Goal: Transaction & Acquisition: Purchase product/service

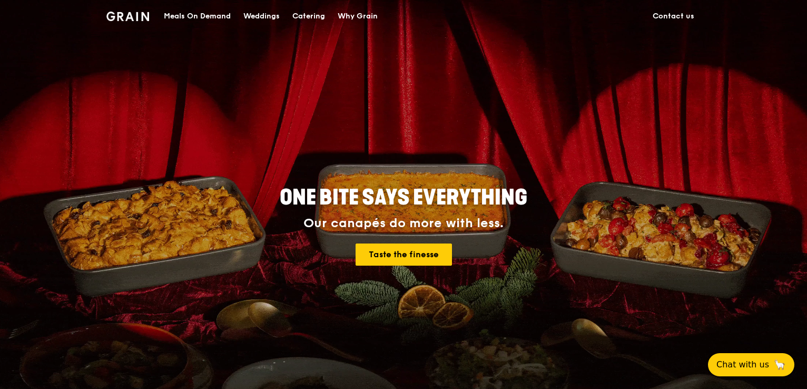
click at [224, 17] on div "Meals On Demand" at bounding box center [197, 17] width 67 height 32
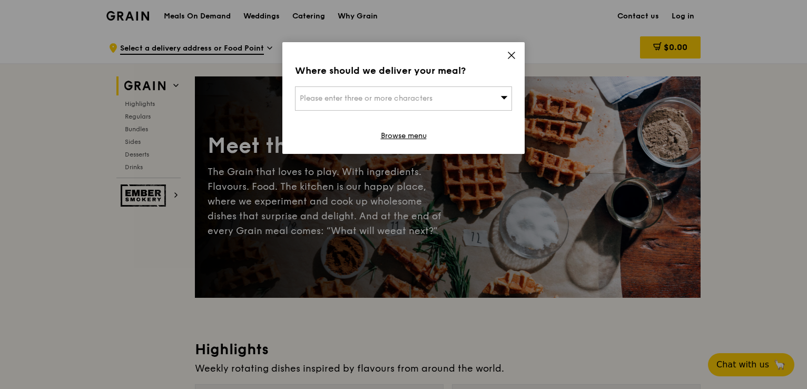
click at [510, 57] on icon at bounding box center [511, 55] width 6 height 6
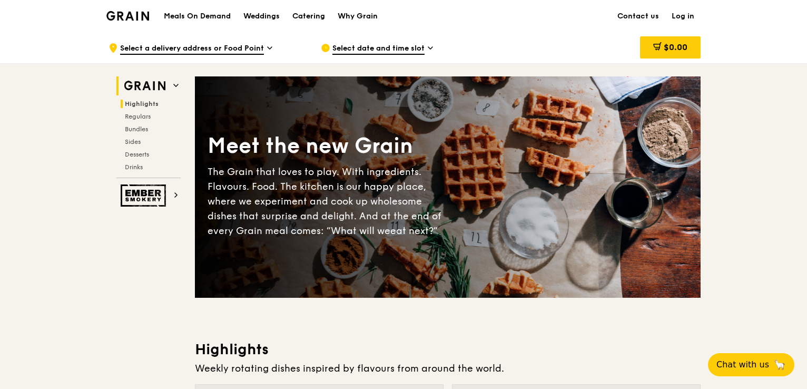
click at [141, 102] on span "Highlights" at bounding box center [142, 103] width 34 height 7
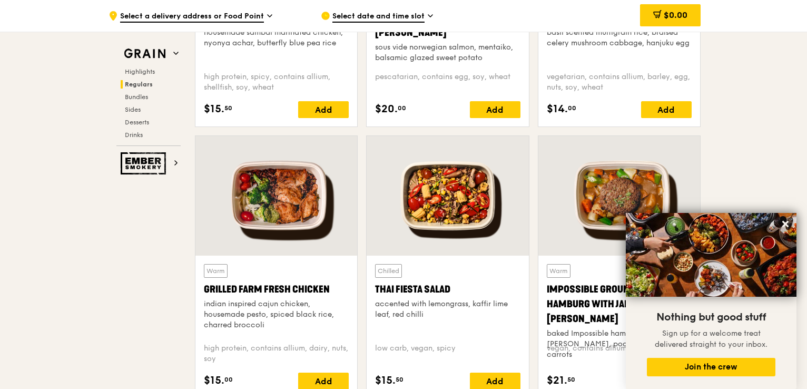
scroll to position [1087, 0]
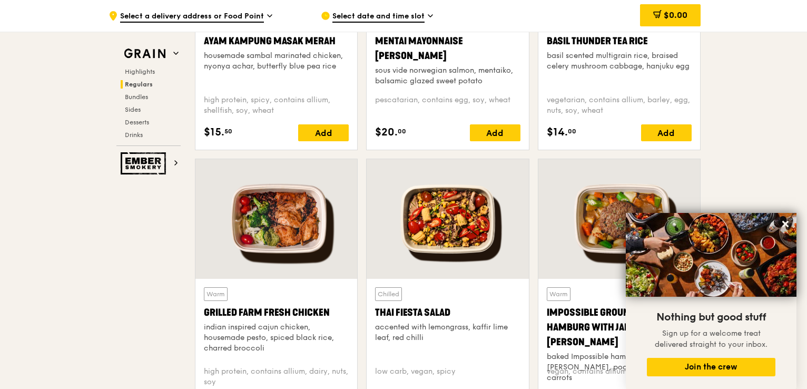
click at [279, 243] on div at bounding box center [276, 219] width 162 height 120
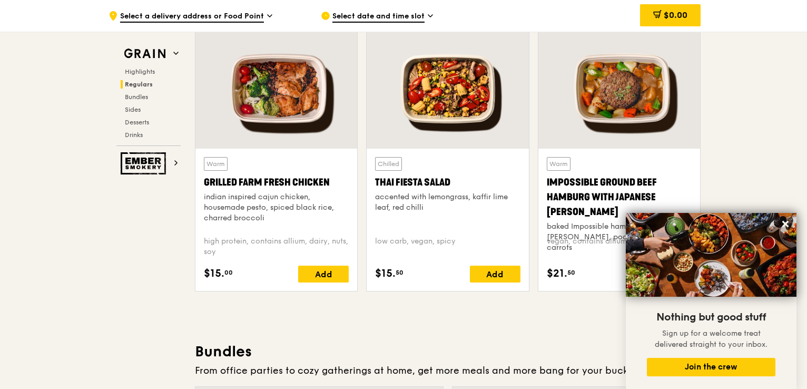
scroll to position [1193, 0]
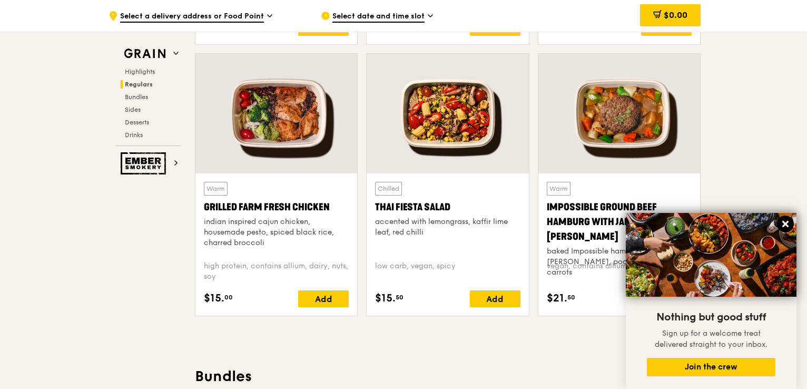
click at [789, 222] on icon at bounding box center [785, 223] width 9 height 9
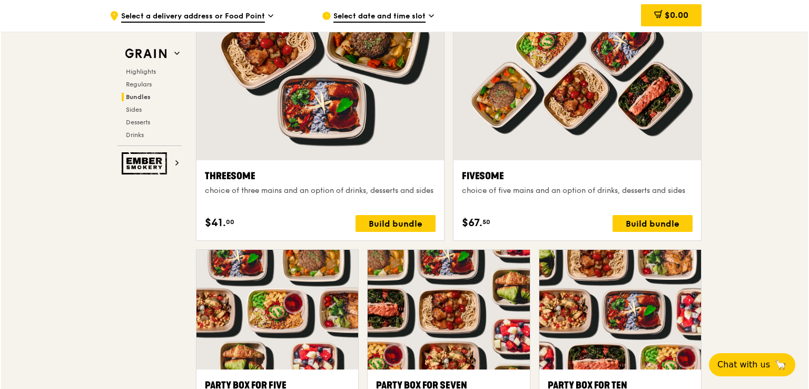
scroll to position [2035, 0]
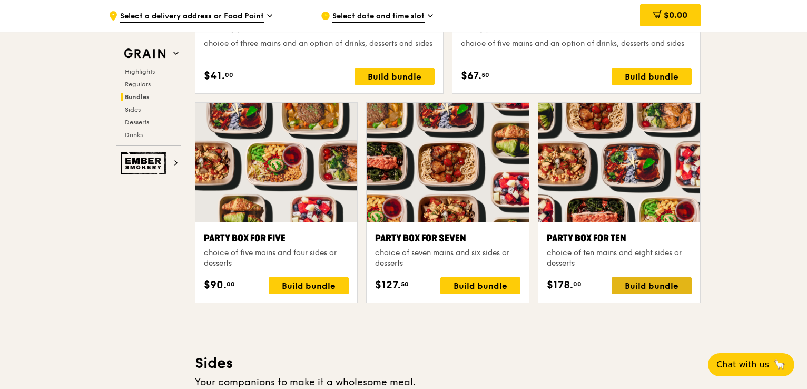
click at [668, 285] on div "Build bundle" at bounding box center [652, 285] width 80 height 17
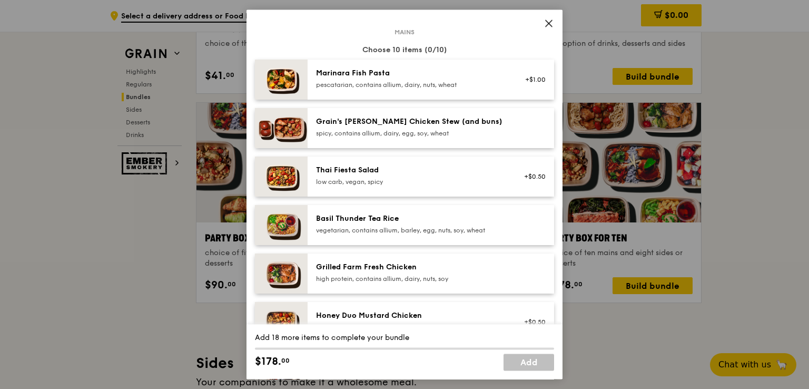
scroll to position [0, 0]
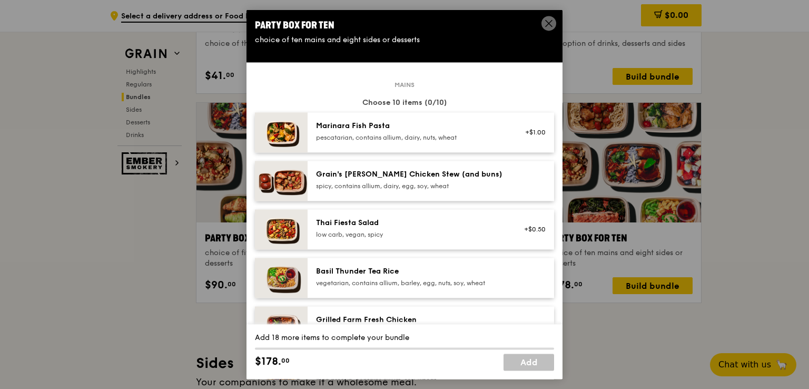
click at [548, 22] on icon at bounding box center [548, 22] width 9 height 9
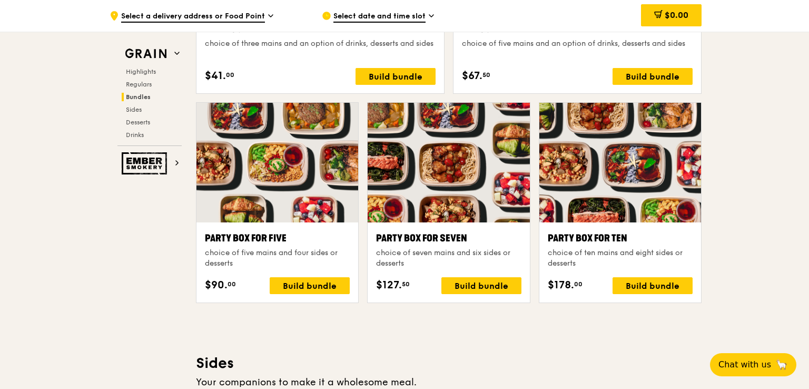
scroll to position [2035, 0]
click at [651, 179] on div at bounding box center [619, 163] width 162 height 120
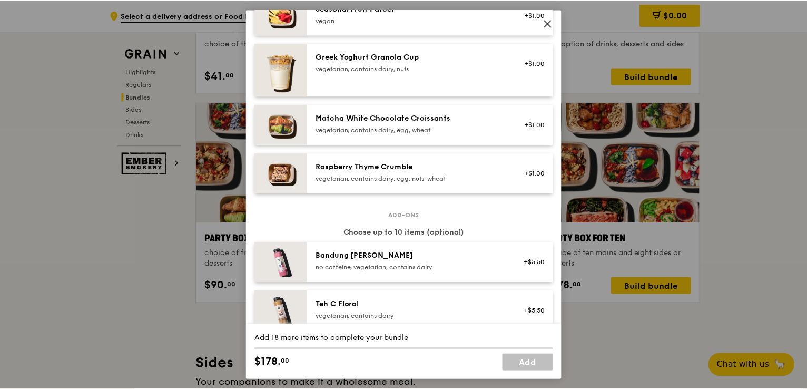
scroll to position [843, 0]
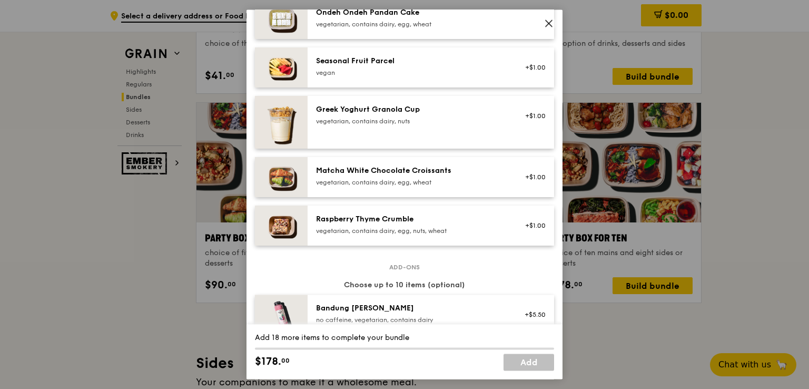
click at [550, 24] on icon at bounding box center [549, 23] width 6 height 6
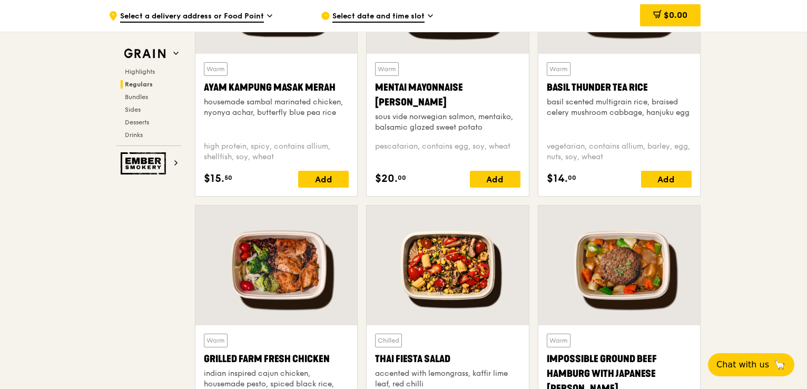
scroll to position [929, 0]
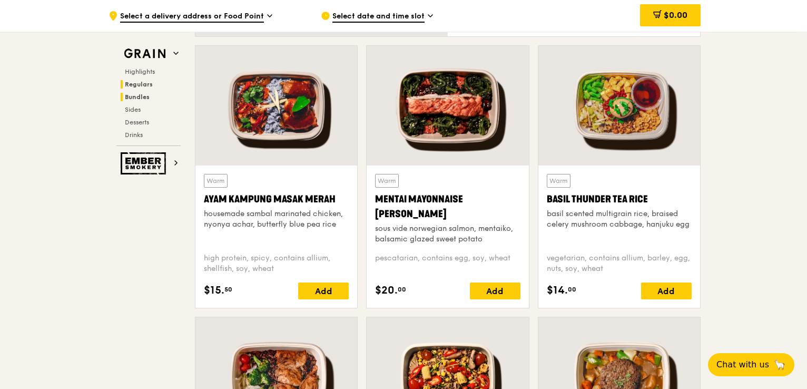
click at [126, 99] on span "Bundles" at bounding box center [137, 96] width 25 height 7
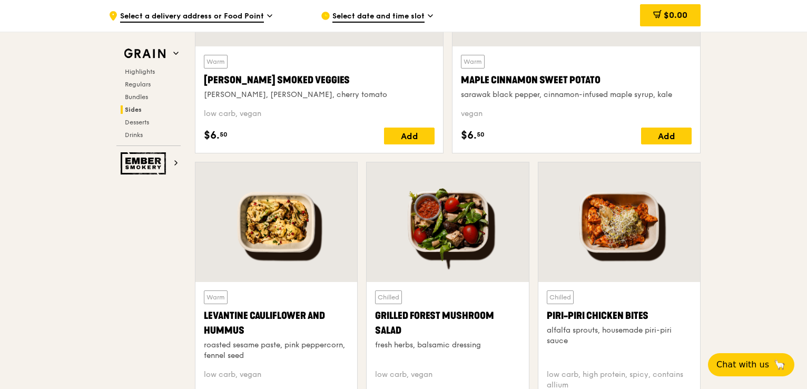
scroll to position [2623, 0]
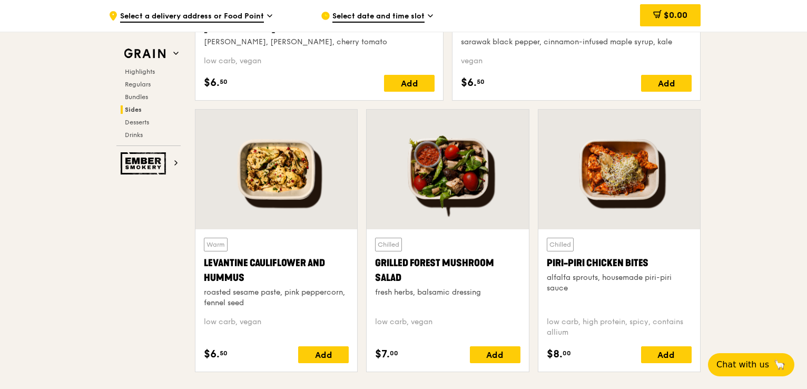
click at [630, 199] on div at bounding box center [619, 170] width 162 height 120
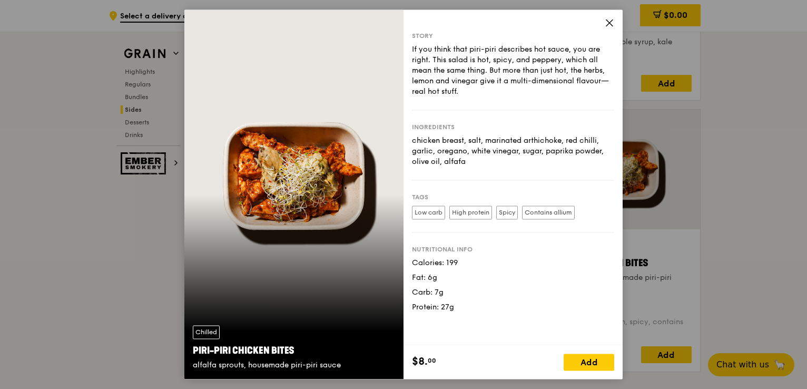
click at [604, 20] on div "Story If you think that piri-piri describes hot sauce, you are right. This sala…" at bounding box center [513, 177] width 219 height 336
click at [609, 23] on icon at bounding box center [609, 22] width 6 height 6
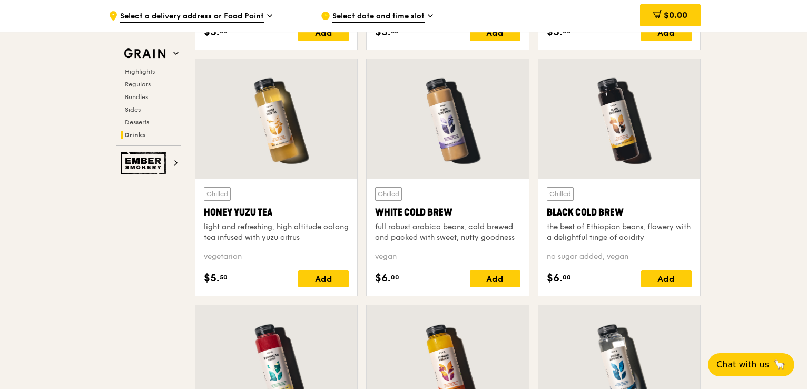
scroll to position [3971, 0]
